Goal: Task Accomplishment & Management: Complete application form

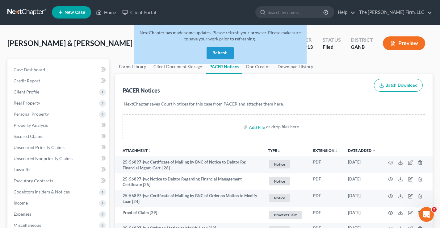
click at [222, 54] on button "Refresh" at bounding box center [219, 53] width 27 height 12
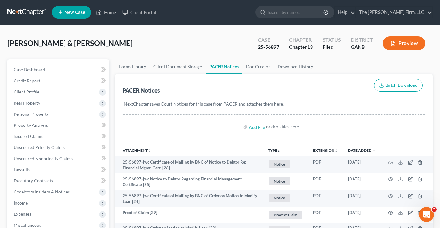
click at [28, 13] on link at bounding box center [27, 12] width 40 height 11
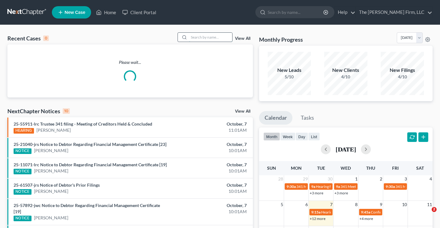
click at [204, 37] on input "search" at bounding box center [210, 37] width 43 height 9
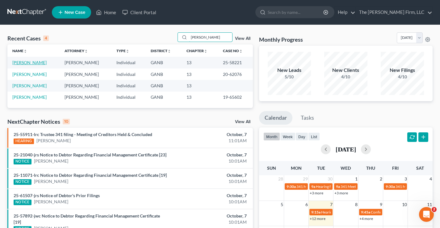
type input "[PERSON_NAME]"
click at [27, 64] on link "[PERSON_NAME]" at bounding box center [29, 62] width 34 height 5
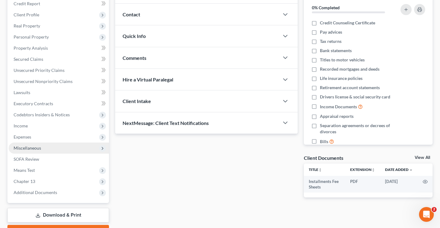
scroll to position [111, 0]
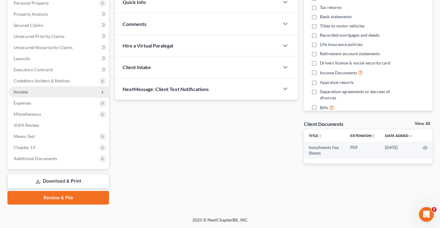
click at [21, 94] on span "Income" at bounding box center [21, 91] width 14 height 5
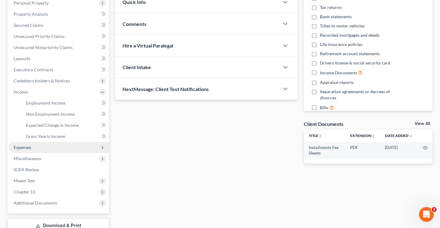
click at [19, 147] on span "Expenses" at bounding box center [23, 147] width 18 height 5
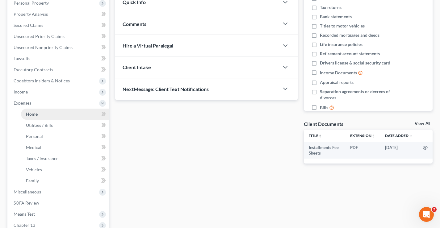
click at [42, 114] on link "Home" at bounding box center [65, 114] width 88 height 11
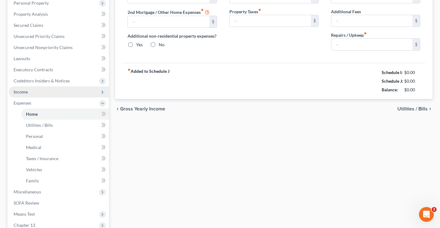
type input "2,100.00"
type input "0.00"
radio input "true"
type input "0.00"
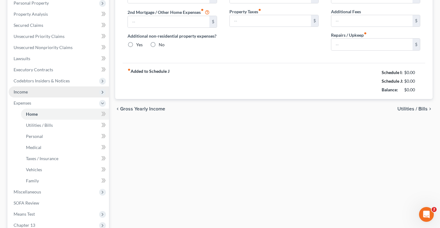
type input "0.00"
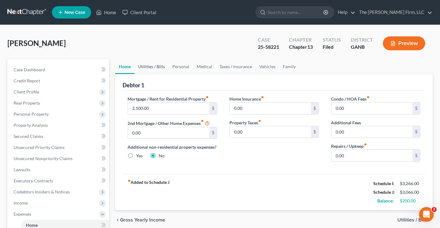
click at [152, 68] on link "Utilities / Bills" at bounding box center [151, 66] width 34 height 15
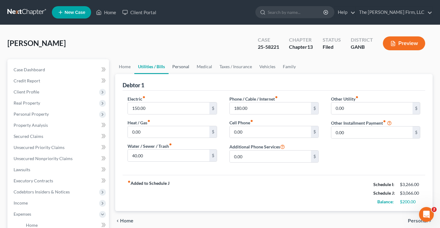
click at [177, 65] on link "Personal" at bounding box center [181, 66] width 24 height 15
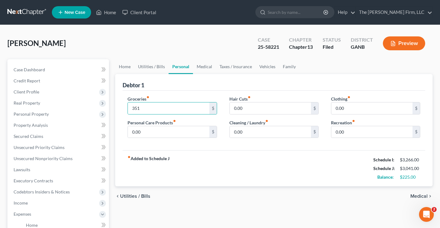
click at [192, 173] on div "fiber_manual_record Added to Schedule J Schedule I: $3,266.00 Schedule J: $3,04…" at bounding box center [274, 168] width 302 height 36
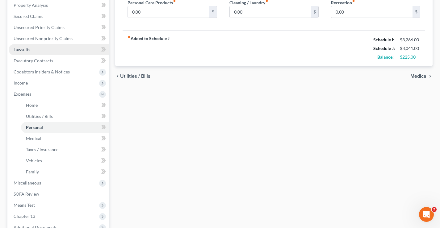
scroll to position [185, 0]
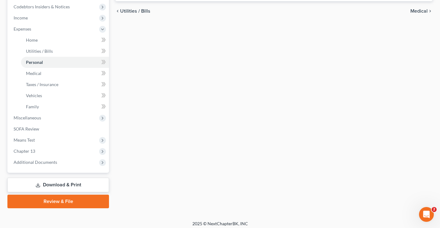
click at [167, 160] on div "Home Utilities / Bills Personal Medical Taxes / Insurance Vehicles Family Debto…" at bounding box center [273, 41] width 323 height 334
click at [76, 187] on link "Download & Print" at bounding box center [58, 185] width 102 height 15
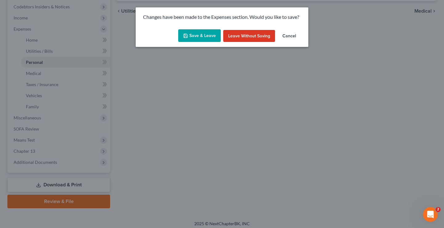
click at [203, 36] on button "Save & Leave" at bounding box center [199, 35] width 43 height 13
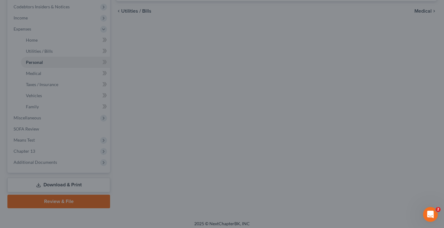
type input "351.00"
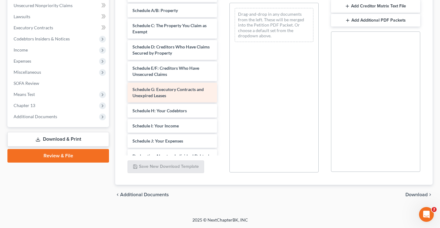
scroll to position [93, 0]
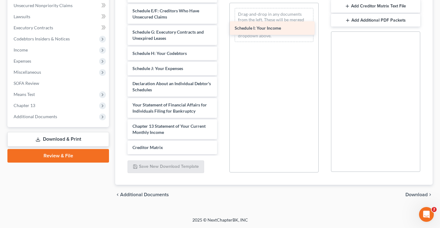
drag, startPoint x: 168, startPoint y: 67, endPoint x: 264, endPoint y: 27, distance: 103.6
click at [222, 27] on div "Schedule I: Your Income Installments Fee Sheets Voluntary Petition for Individu…" at bounding box center [172, 50] width 99 height 311
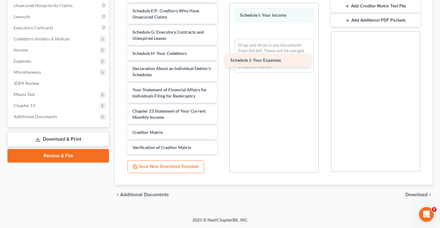
drag, startPoint x: 152, startPoint y: 68, endPoint x: 257, endPoint y: 44, distance: 107.2
click at [222, 46] on div "Schedule J: Your Expenses Installments Fee Sheets Voluntary Petition for Indivi…" at bounding box center [172, 43] width 99 height 296
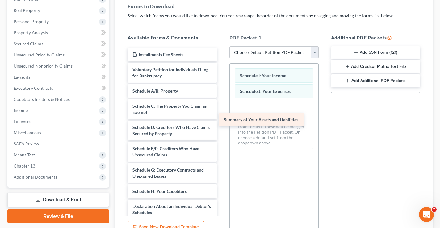
drag, startPoint x: 170, startPoint y: 89, endPoint x: 266, endPoint y: 118, distance: 100.2
click at [222, 118] on div "Summary of Your Assets and Liabilities Installments Fee Sheets Voluntary Petiti…" at bounding box center [172, 188] width 99 height 281
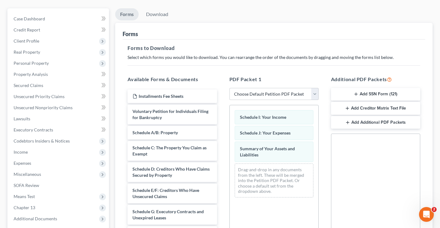
scroll to position [0, 0]
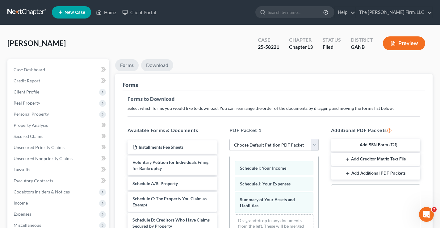
click at [156, 64] on link "Download" at bounding box center [157, 65] width 32 height 12
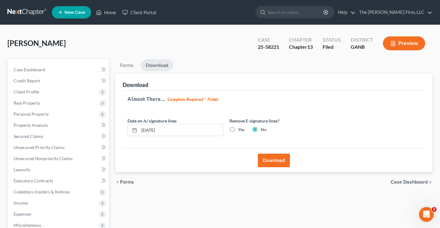
click at [283, 161] on button "Download" at bounding box center [274, 161] width 32 height 14
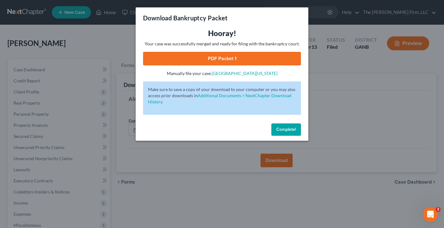
click at [275, 60] on link "PDF Packet 1" at bounding box center [222, 59] width 158 height 14
click at [285, 128] on span "Complete!" at bounding box center [287, 129] width 20 height 5
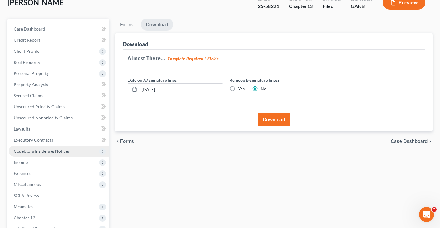
scroll to position [93, 0]
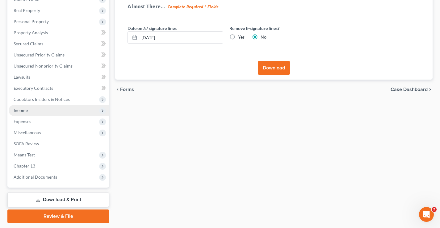
click at [28, 112] on span "Income" at bounding box center [59, 110] width 100 height 11
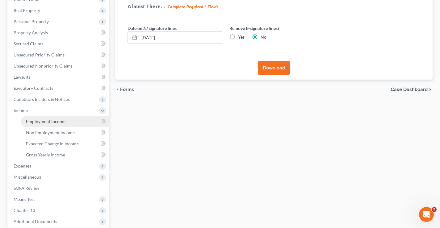
click at [40, 123] on span "Employment Income" at bounding box center [46, 121] width 40 height 5
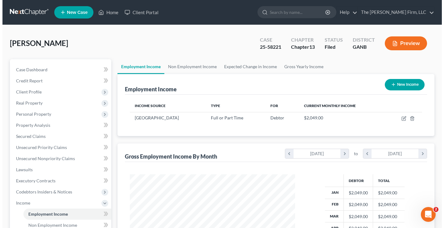
scroll to position [111, 178]
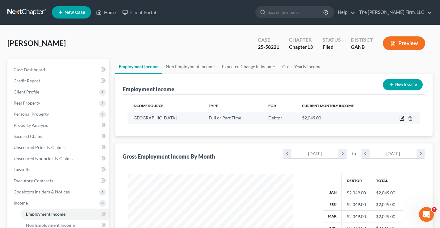
click at [401, 117] on icon "button" at bounding box center [401, 118] width 5 height 5
select select "0"
select select "10"
select select "0"
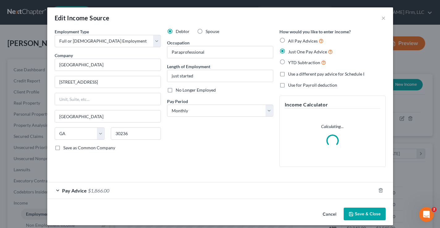
scroll to position [111, 180]
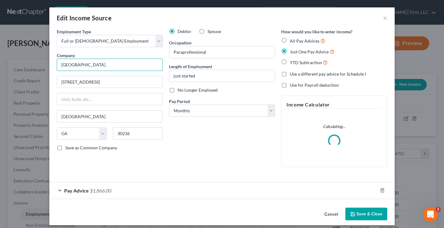
drag, startPoint x: 118, startPoint y: 64, endPoint x: 7, endPoint y: 53, distance: 111.9
click at [0, 53] on div "Edit Income Source × Employment Type * Select Full or [DEMOGRAPHIC_DATA] Employ…" at bounding box center [222, 114] width 444 height 228
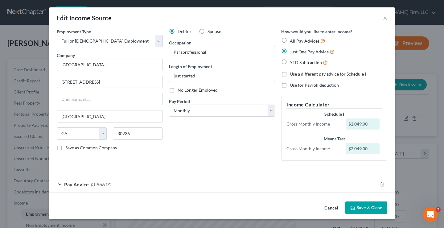
click at [186, 148] on div "Debtor Spouse Occupation Paraprofessional Length of Employment just started No …" at bounding box center [222, 96] width 112 height 137
click at [8, 35] on div "Edit Income Source × Employment Type * Select Full or [DEMOGRAPHIC_DATA] Employ…" at bounding box center [222, 114] width 444 height 228
drag, startPoint x: 102, startPoint y: 82, endPoint x: 31, endPoint y: 81, distance: 71.3
click at [10, 81] on div "Edit Income Source × Employment Type * Select Full or [DEMOGRAPHIC_DATA] Employ…" at bounding box center [222, 114] width 444 height 228
paste input "[GEOGRAPHIC_DATA]"
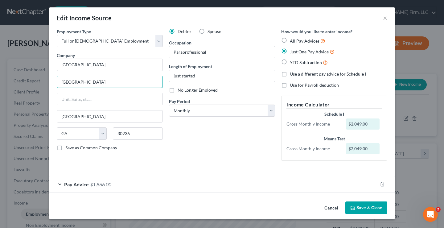
type input "[GEOGRAPHIC_DATA]"
click at [329, 208] on button "Cancel" at bounding box center [331, 208] width 23 height 12
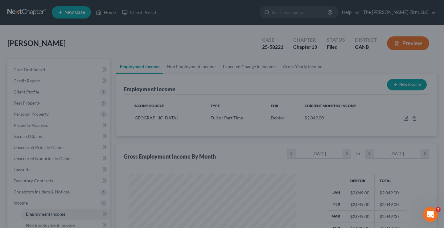
scroll to position [308507, 308439]
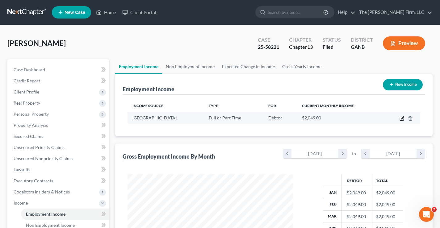
click at [402, 118] on icon "button" at bounding box center [401, 118] width 5 height 5
select select "0"
select select "10"
select select "0"
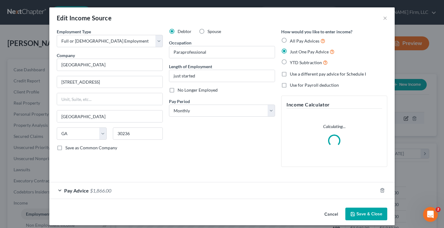
scroll to position [111, 180]
drag, startPoint x: 45, startPoint y: 84, endPoint x: 34, endPoint y: 85, distance: 11.5
click at [27, 85] on div "Edit Income Source × Employment Type * Select Full or [DEMOGRAPHIC_DATA] Employ…" at bounding box center [222, 114] width 444 height 228
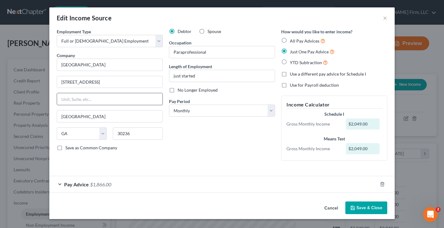
click at [96, 97] on input "text" at bounding box center [110, 99] width 106 height 12
